Goal: Task Accomplishment & Management: Manage account settings

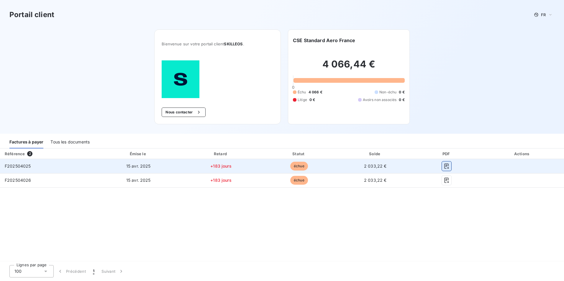
click at [446, 165] on icon "button" at bounding box center [446, 166] width 4 height 5
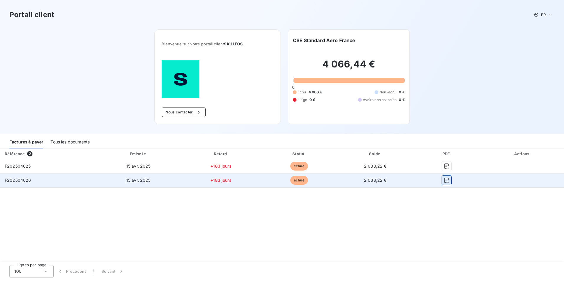
click at [446, 178] on icon "button" at bounding box center [446, 180] width 4 height 5
